Goal: Find specific page/section: Find specific page/section

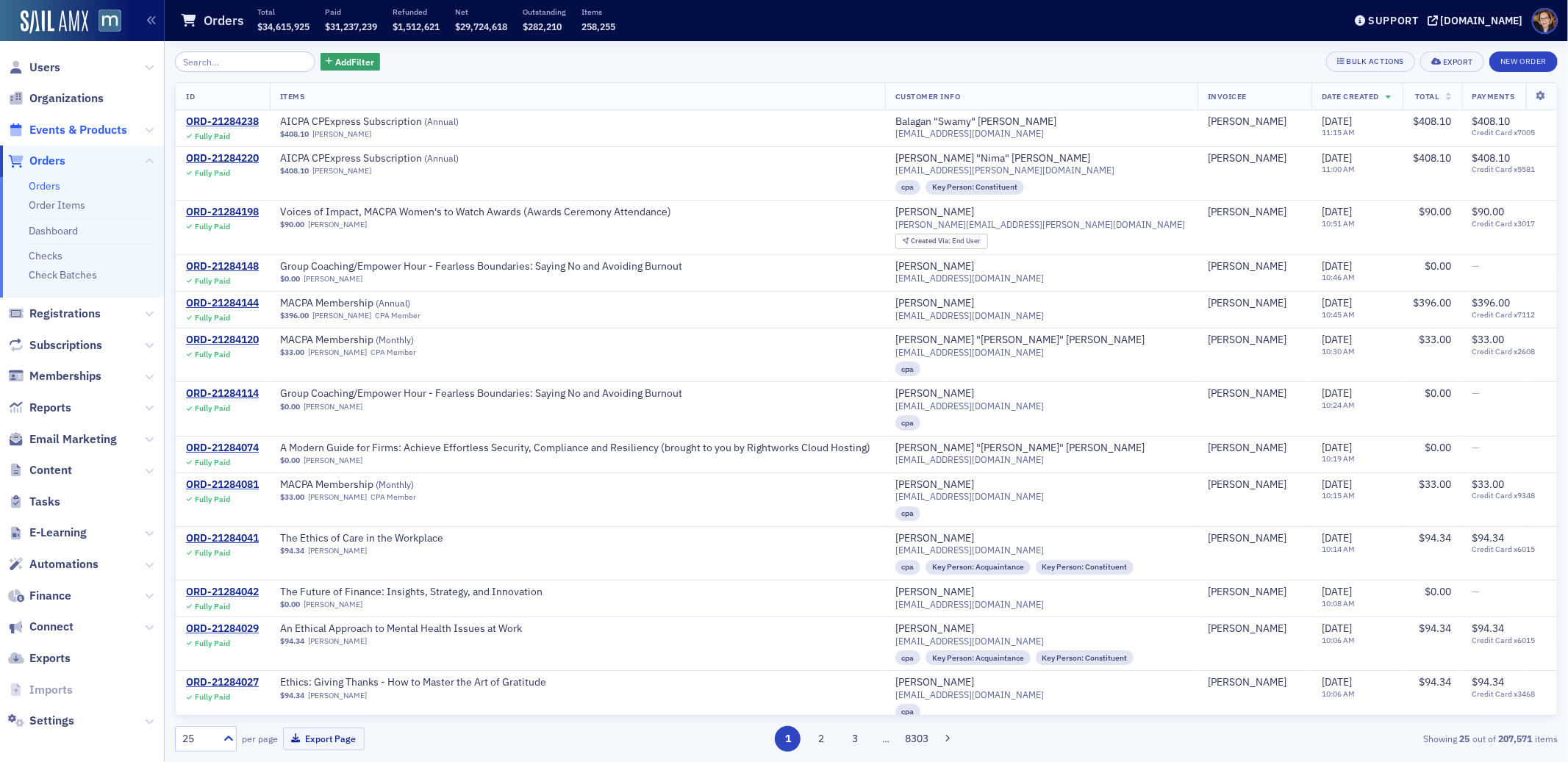
click at [69, 125] on span "Events & Products" at bounding box center [78, 130] width 98 height 16
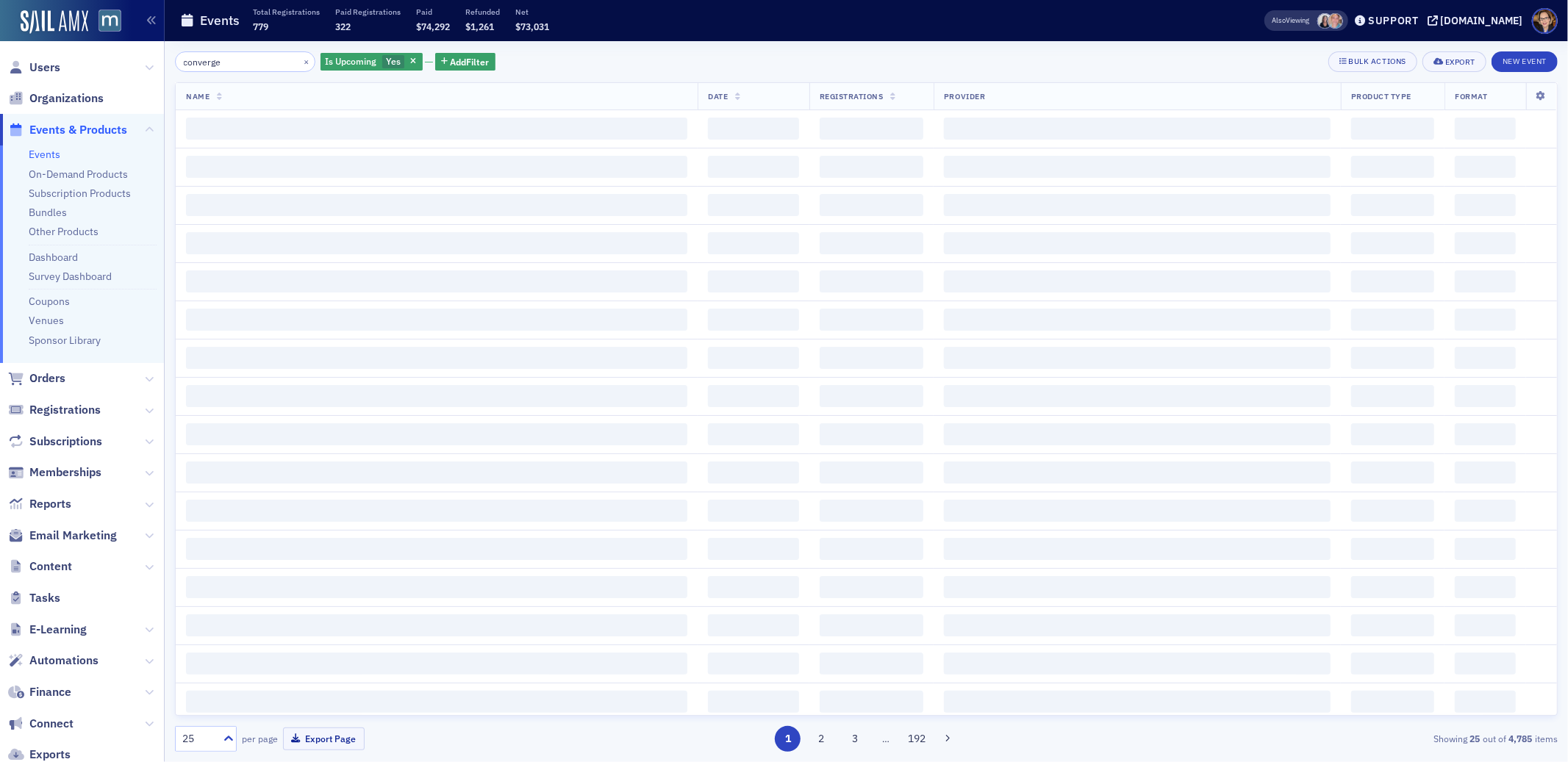
type input "converge"
